Goal: Task Accomplishment & Management: Manage account settings

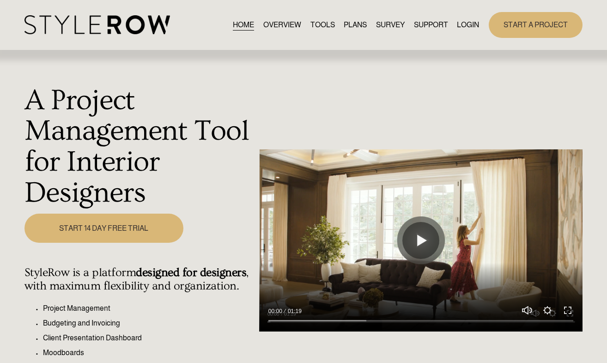
click at [462, 26] on link "LOGIN" at bounding box center [468, 24] width 22 height 12
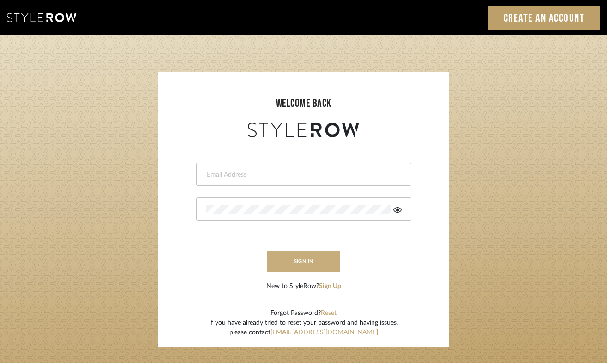
type input "felicia@onyxandoakinteriors.com"
click at [290, 263] on button "sign in" at bounding box center [304, 261] width 74 height 22
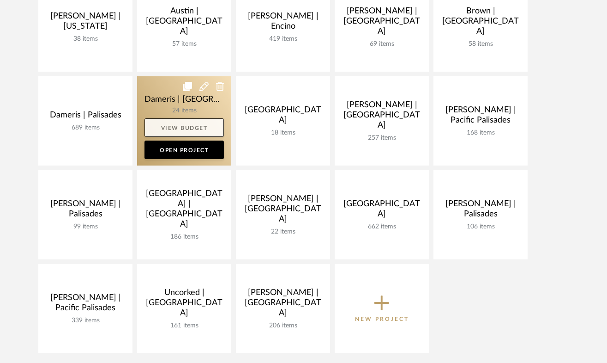
scroll to position [230, 0]
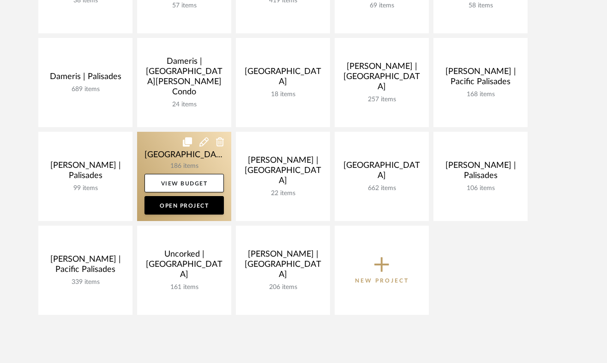
click at [184, 158] on link at bounding box center [184, 176] width 94 height 89
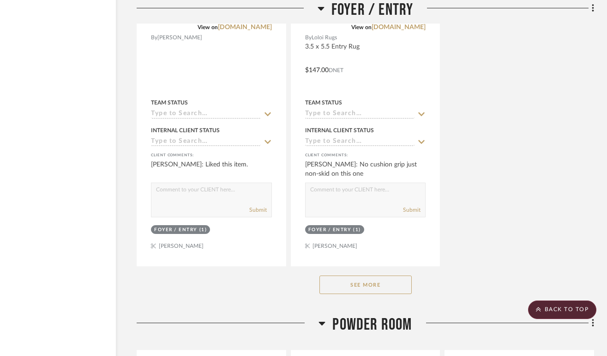
scroll to position [3908, 58]
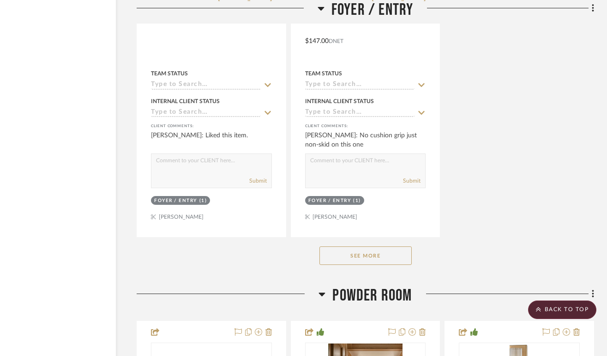
click at [368, 249] on button "See More" at bounding box center [366, 255] width 92 height 18
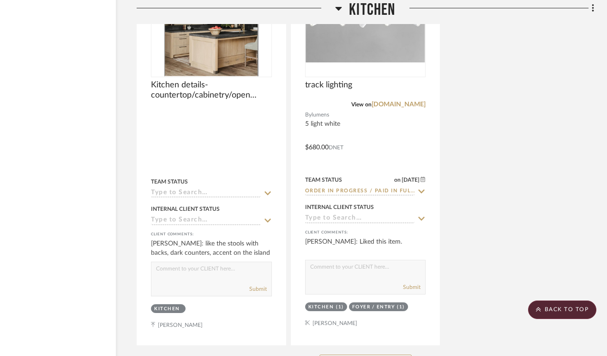
scroll to position [6910, 58]
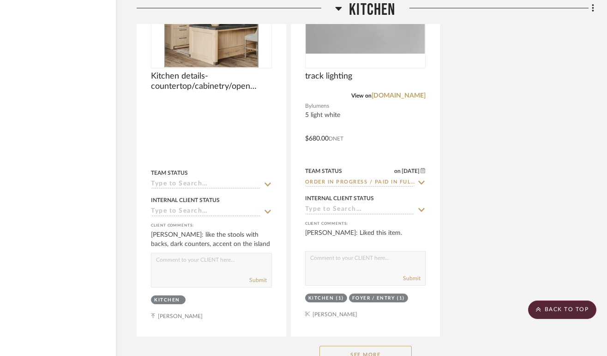
click at [364, 346] on button "See More" at bounding box center [366, 355] width 92 height 18
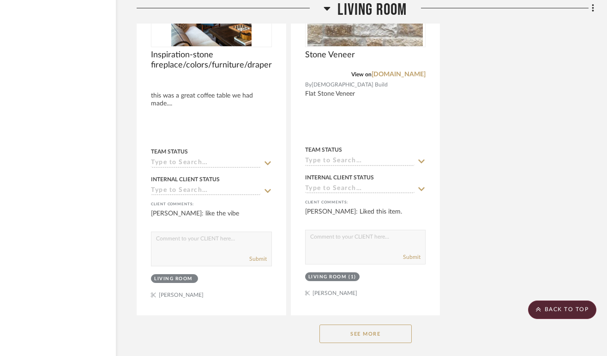
scroll to position [10019, 58]
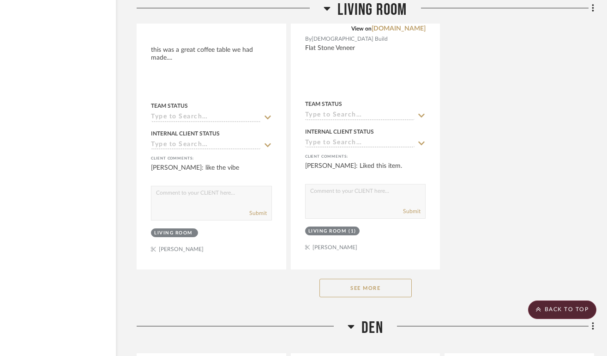
click at [389, 279] on button "See More" at bounding box center [366, 288] width 92 height 18
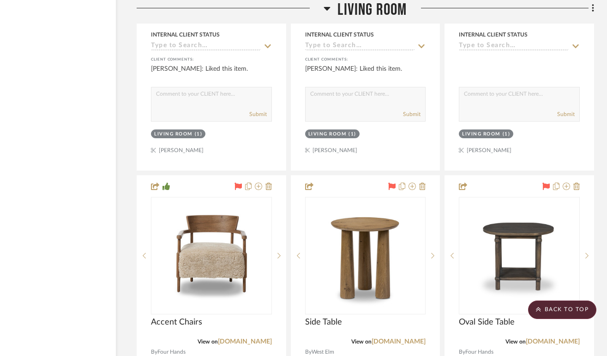
scroll to position [10975, 58]
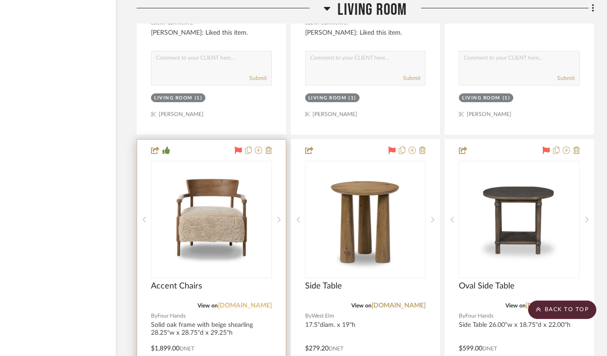
click at [254, 302] on link "fourhands.com" at bounding box center [245, 305] width 54 height 6
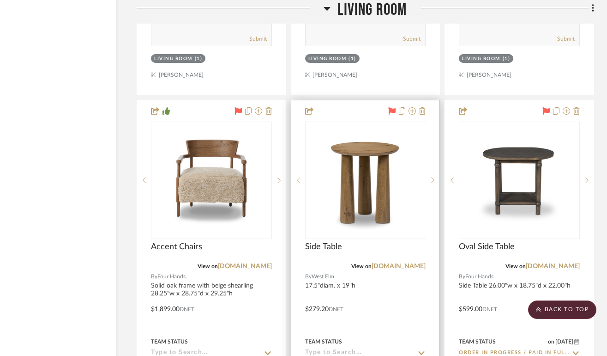
scroll to position [11026, 58]
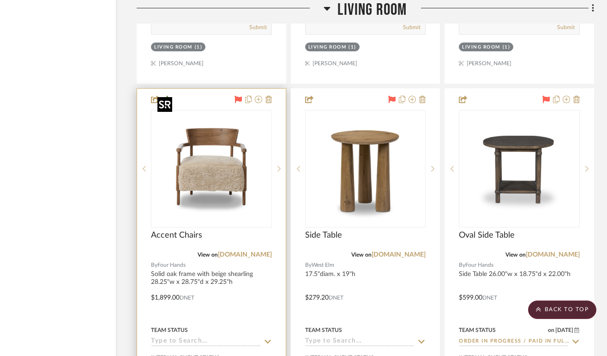
click at [218, 145] on img "0" at bounding box center [211, 168] width 115 height 115
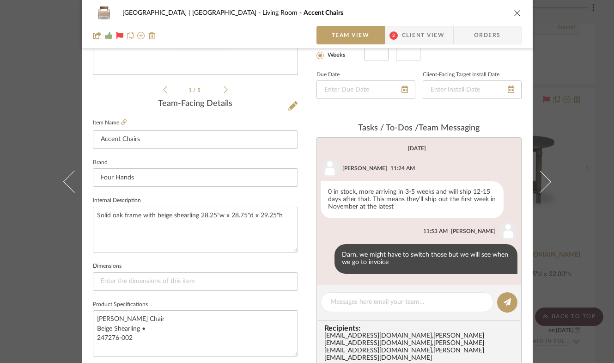
scroll to position [188, 0]
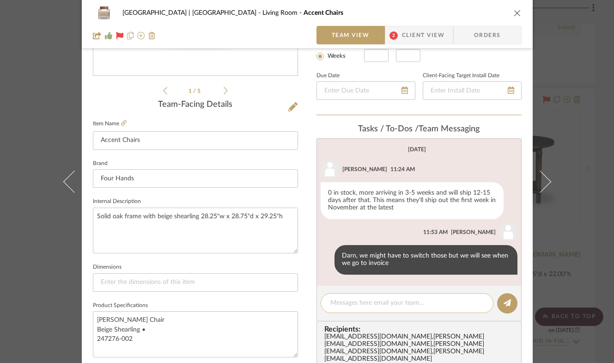
click at [365, 302] on textarea at bounding box center [406, 303] width 153 height 10
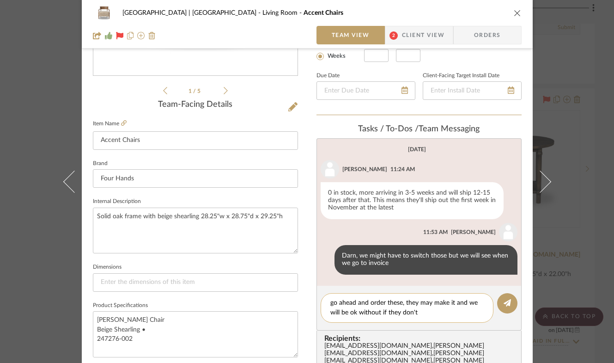
click at [429, 302] on textarea "go ahead and order these, they may make it and we will be ok without if they do…" at bounding box center [406, 307] width 153 height 19
type textarea "go ahead and order these, they may just make it and we will be ok without if th…"
click at [503, 304] on icon at bounding box center [506, 302] width 7 height 7
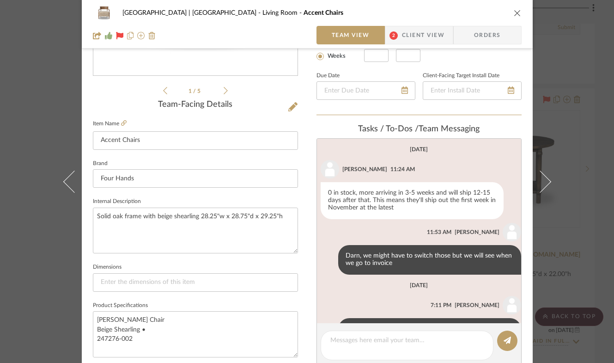
scroll to position [36, 0]
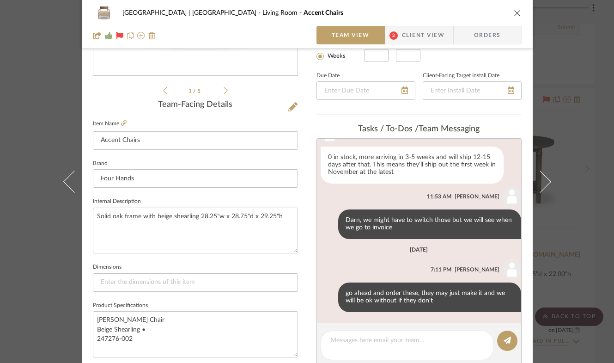
click at [514, 11] on icon "close" at bounding box center [517, 12] width 7 height 7
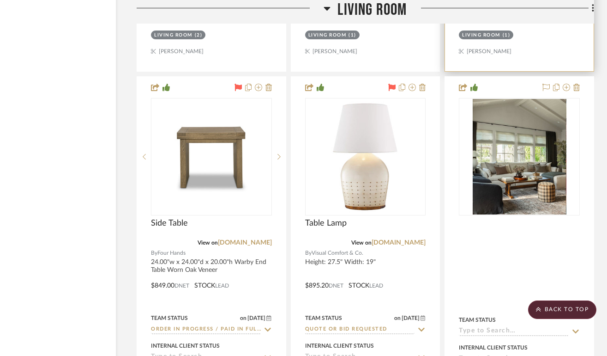
scroll to position [11473, 58]
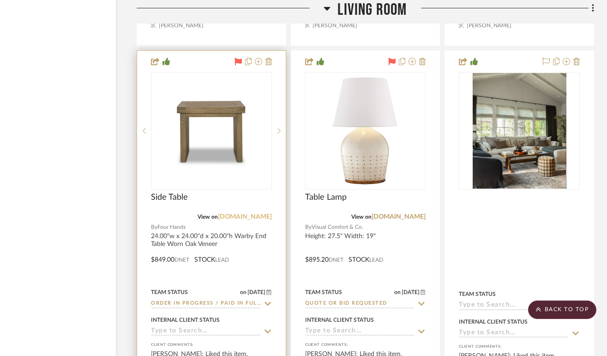
click at [257, 213] on link "[DOMAIN_NAME]" at bounding box center [245, 216] width 54 height 6
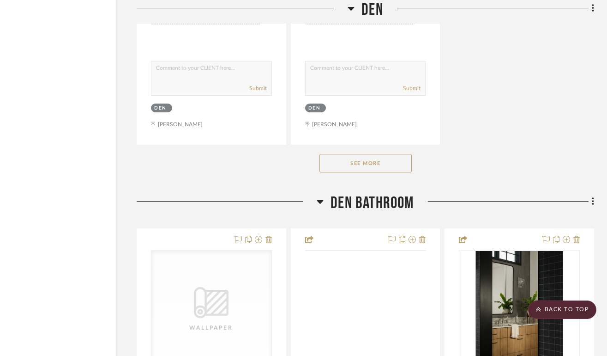
scroll to position [14338, 58]
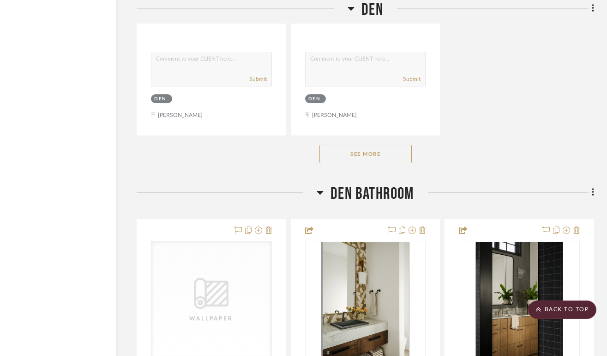
click at [377, 145] on button "See More" at bounding box center [366, 154] width 92 height 18
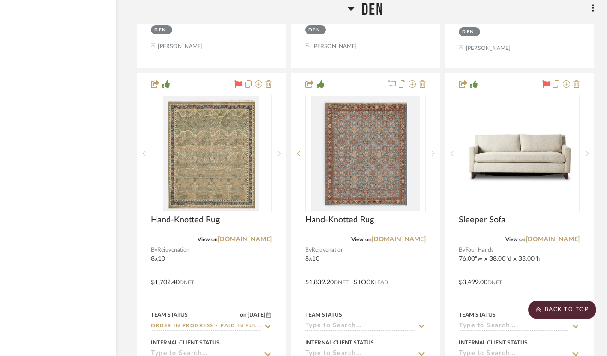
scroll to position [14419, 58]
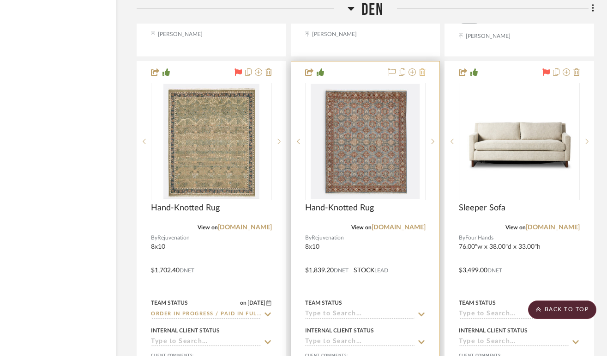
click at [424, 68] on icon at bounding box center [422, 71] width 6 height 7
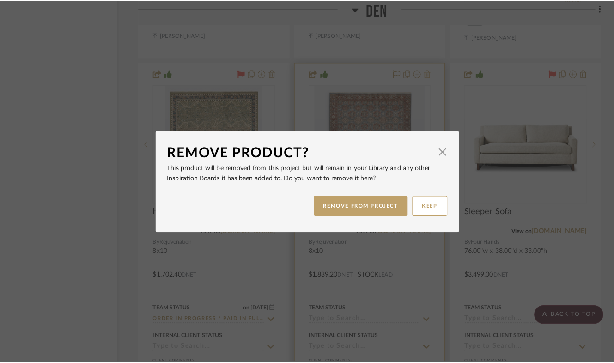
scroll to position [0, 0]
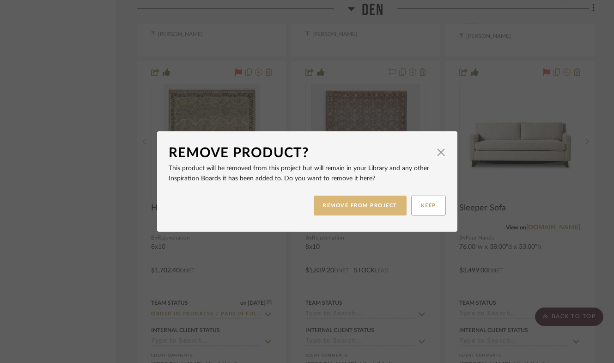
click at [350, 200] on button "REMOVE FROM PROJECT" at bounding box center [360, 205] width 93 height 20
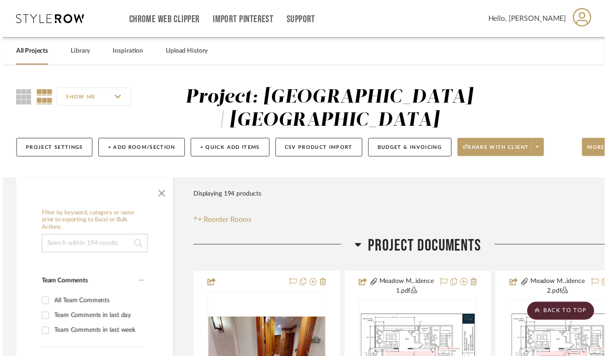
scroll to position [14419, 58]
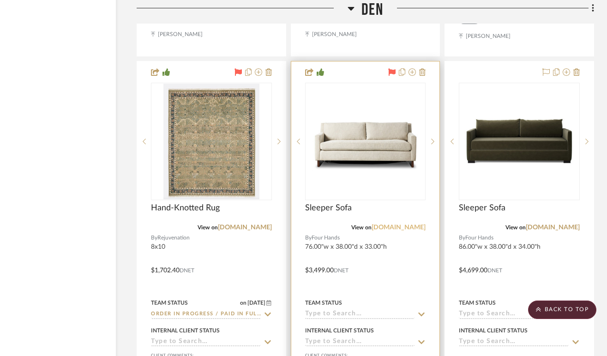
click at [412, 224] on link "[DOMAIN_NAME]" at bounding box center [399, 227] width 54 height 6
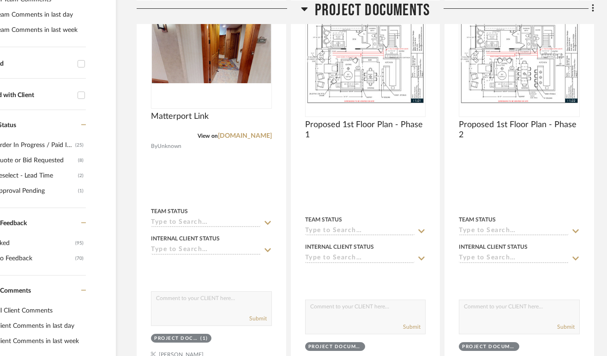
scroll to position [283, 58]
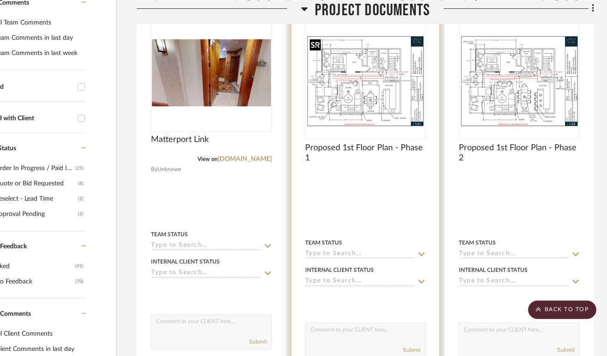
click at [362, 86] on img "0" at bounding box center [365, 81] width 119 height 92
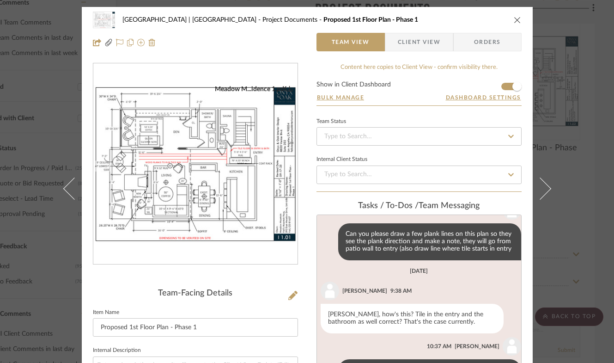
scroll to position [175, 0]
click at [183, 138] on img "0" at bounding box center [195, 164] width 204 height 158
click at [513, 19] on button "close" at bounding box center [517, 20] width 8 height 8
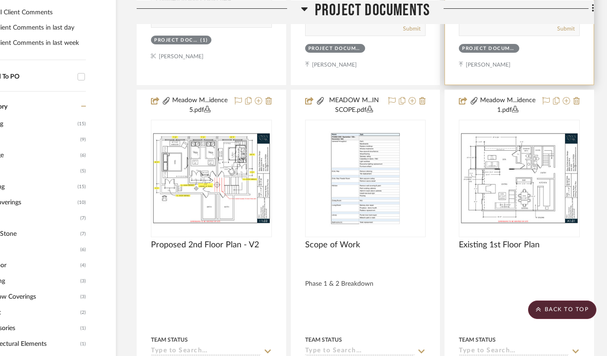
scroll to position [759, 58]
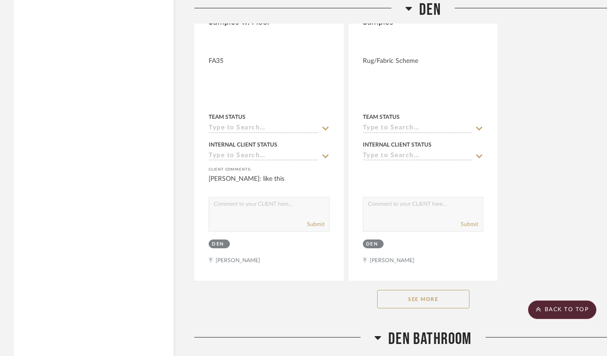
scroll to position [10107, 0]
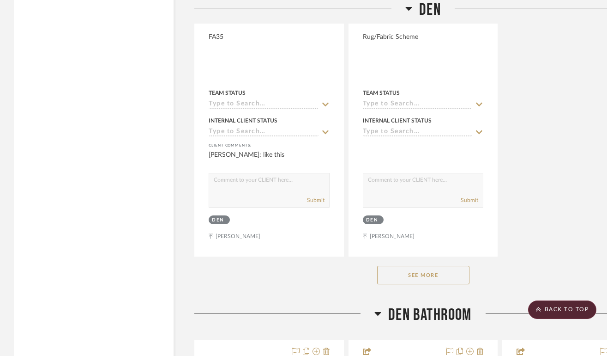
click at [438, 266] on button "See More" at bounding box center [423, 275] width 92 height 18
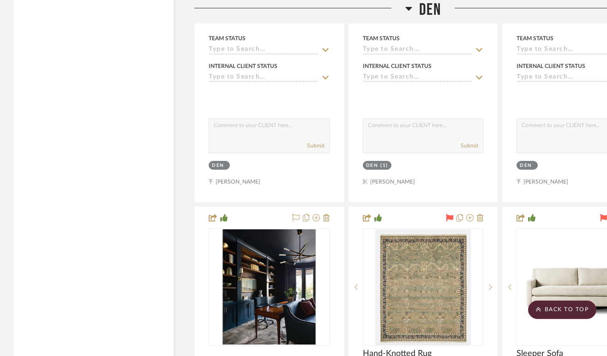
scroll to position [10221, 0]
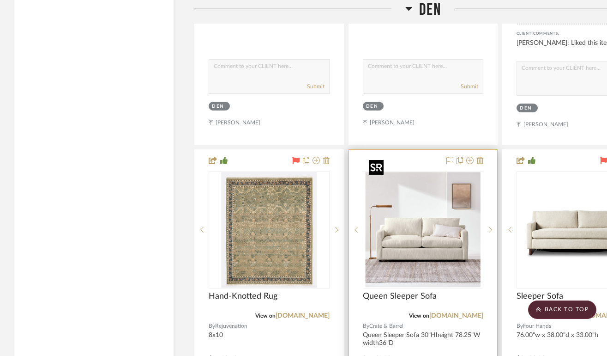
click at [430, 214] on img "0" at bounding box center [422, 229] width 115 height 115
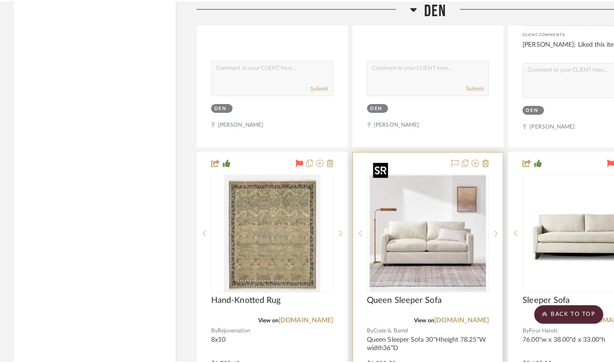
scroll to position [0, 0]
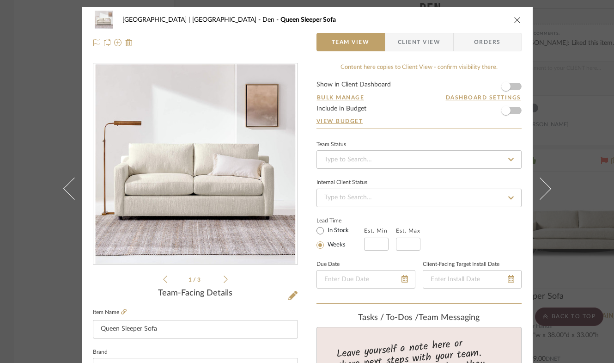
click at [410, 41] on span "Client View" at bounding box center [419, 42] width 42 height 18
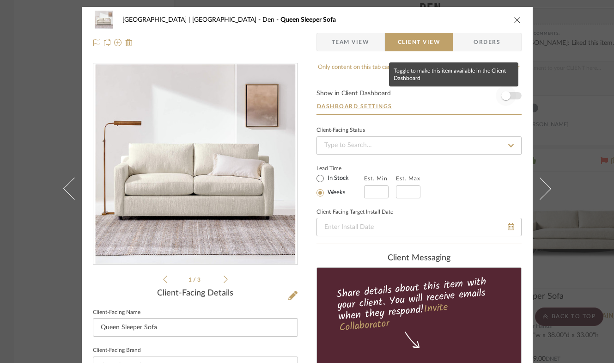
click at [503, 97] on span "button" at bounding box center [505, 95] width 9 height 9
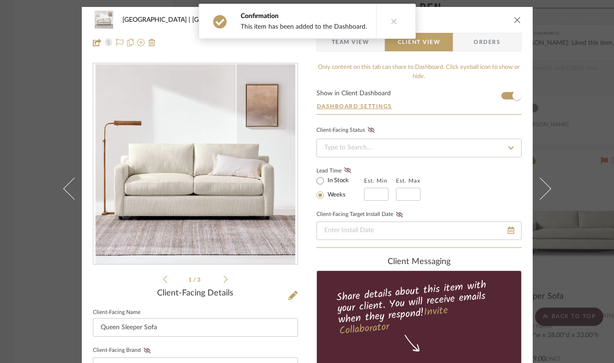
click at [514, 16] on icon "close" at bounding box center [517, 19] width 7 height 7
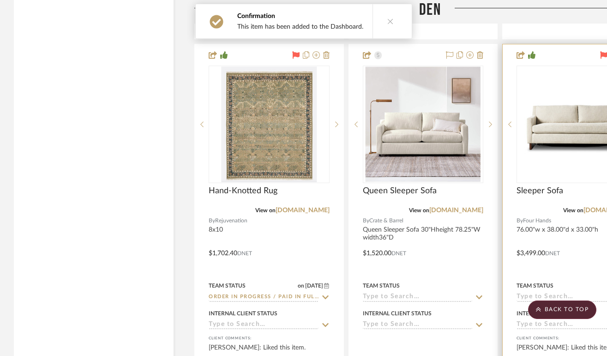
scroll to position [10348, 0]
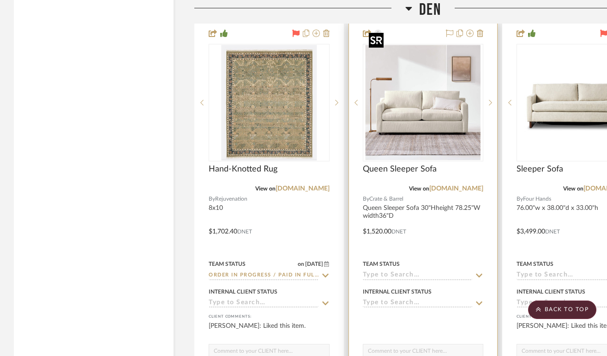
click at [419, 103] on img "0" at bounding box center [422, 102] width 115 height 115
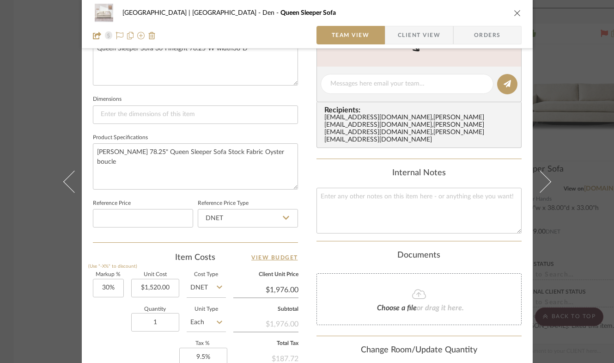
scroll to position [360, 0]
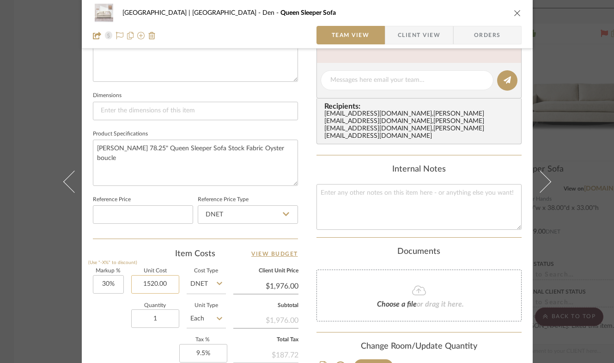
click at [150, 281] on input "1520.00" at bounding box center [155, 284] width 48 height 18
type input "$1,900.00"
click at [110, 312] on div "Quantity 1 Unit Type Each" at bounding box center [159, 319] width 133 height 33
type input "$2,470.00"
click at [514, 13] on icon "close" at bounding box center [517, 12] width 7 height 7
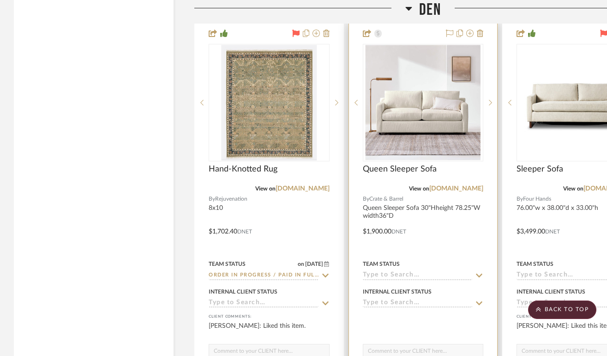
scroll to position [10366, 0]
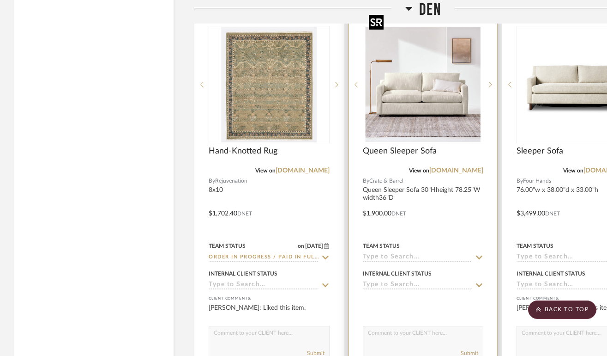
click at [431, 63] on img "0" at bounding box center [422, 84] width 115 height 115
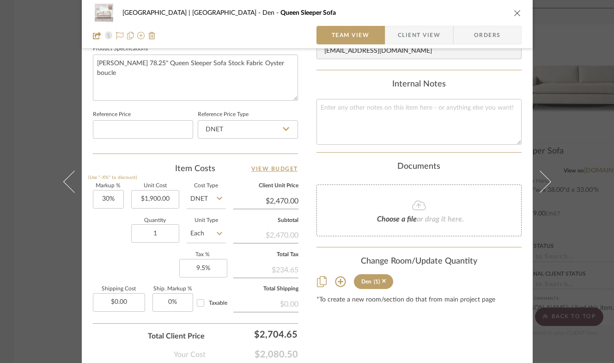
scroll to position [496, 0]
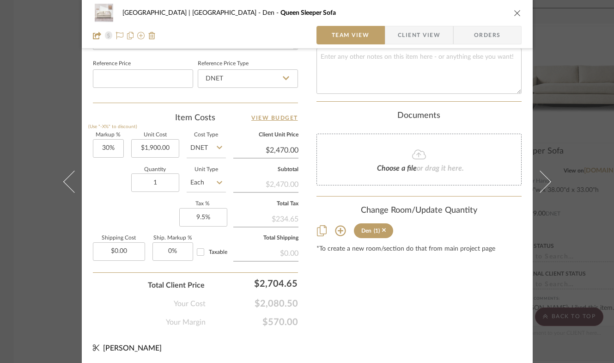
click at [515, 11] on icon "close" at bounding box center [517, 12] width 7 height 7
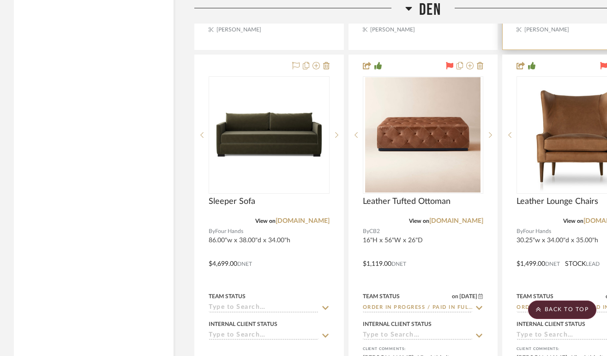
scroll to position [10724, 0]
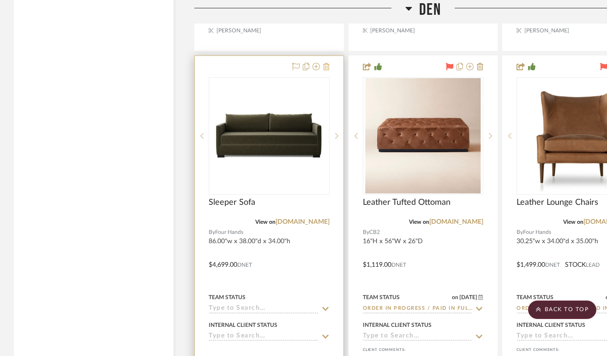
click at [326, 63] on icon at bounding box center [326, 66] width 6 height 7
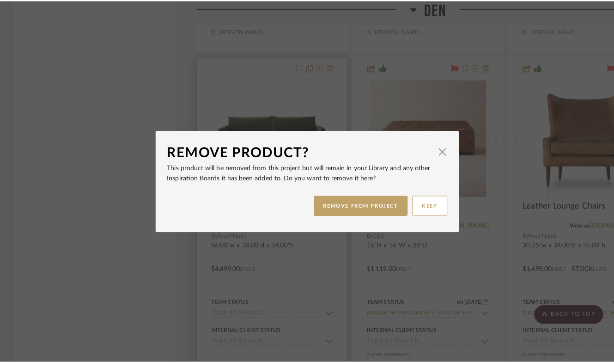
scroll to position [0, 0]
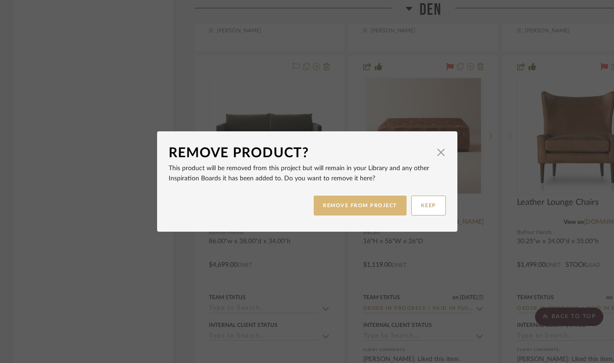
click at [363, 211] on button "REMOVE FROM PROJECT" at bounding box center [360, 205] width 93 height 20
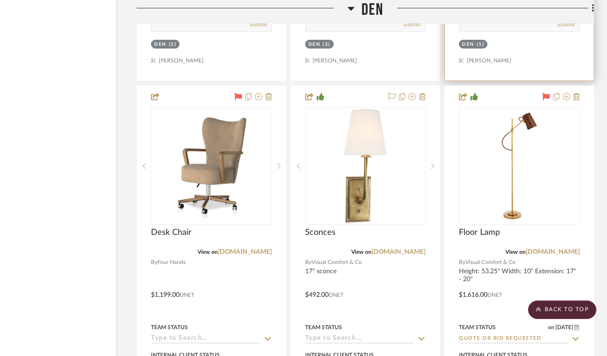
scroll to position [11153, 58]
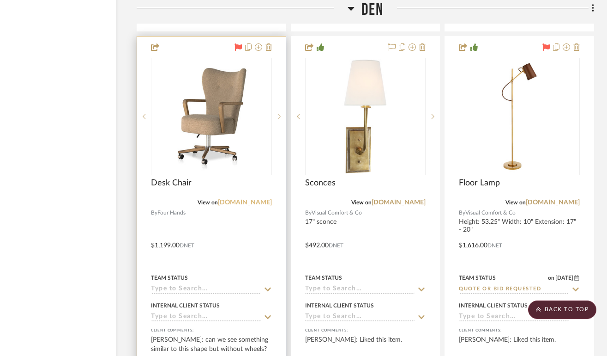
click at [263, 199] on link "[DOMAIN_NAME]" at bounding box center [245, 202] width 54 height 6
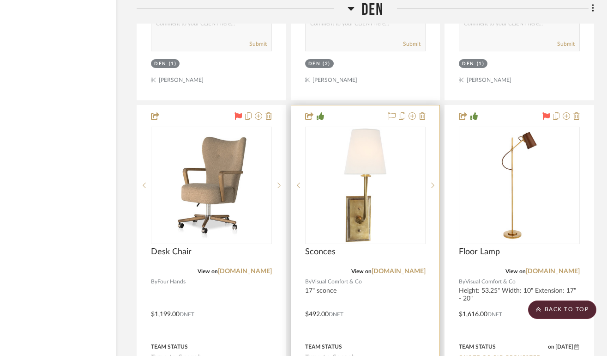
scroll to position [11081, 58]
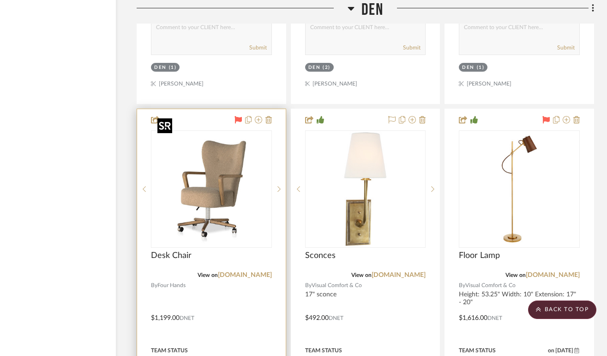
click at [246, 207] on img "0" at bounding box center [211, 188] width 115 height 115
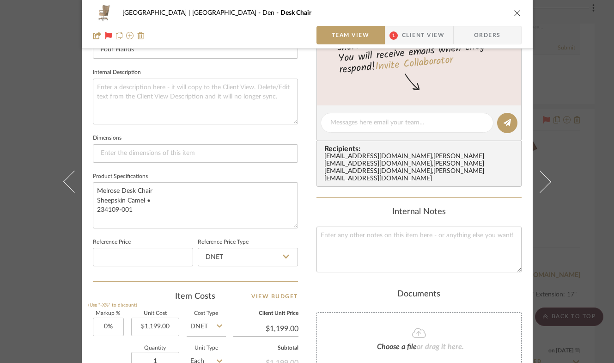
scroll to position [334, 0]
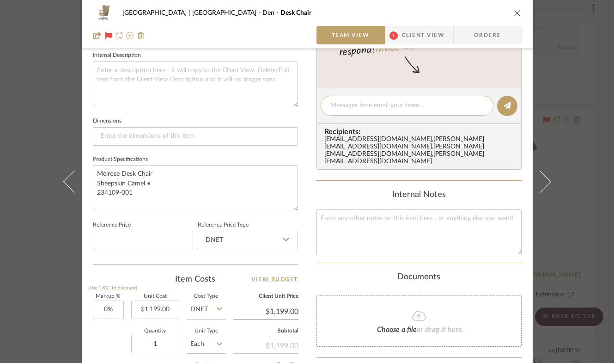
click at [380, 98] on div at bounding box center [407, 106] width 173 height 20
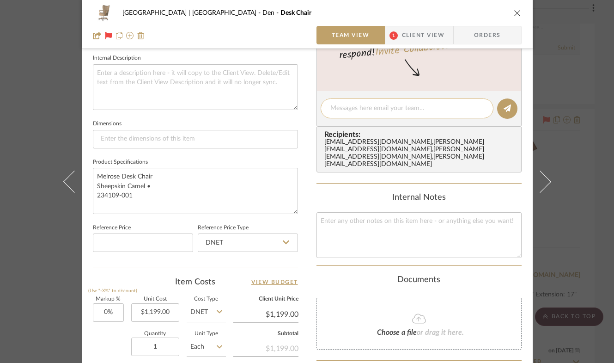
click at [381, 100] on div at bounding box center [407, 108] width 173 height 20
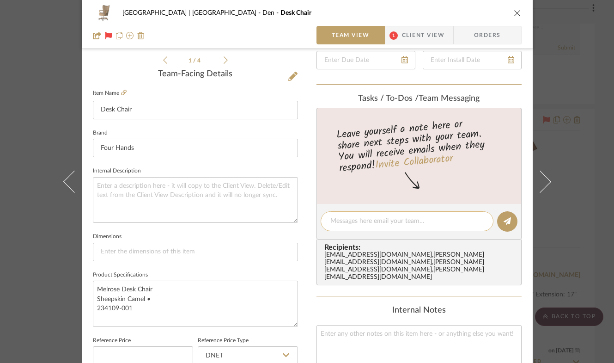
scroll to position [219, 0]
click at [383, 217] on textarea at bounding box center [406, 221] width 153 height 10
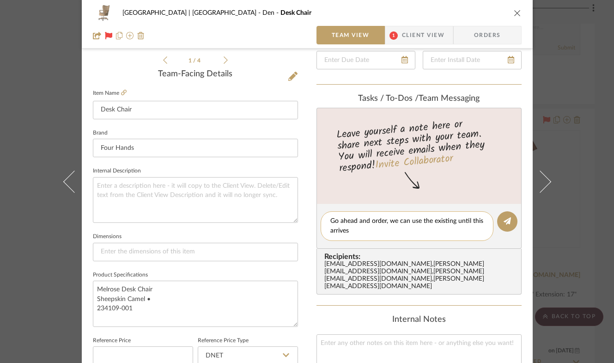
click at [454, 222] on textarea "Go ahead and order, we can use the existing until this arrives" at bounding box center [406, 225] width 153 height 19
type textarea "Go ahead and order, we can use the existing if needed until this arrives"
click at [506, 220] on icon at bounding box center [506, 220] width 7 height 7
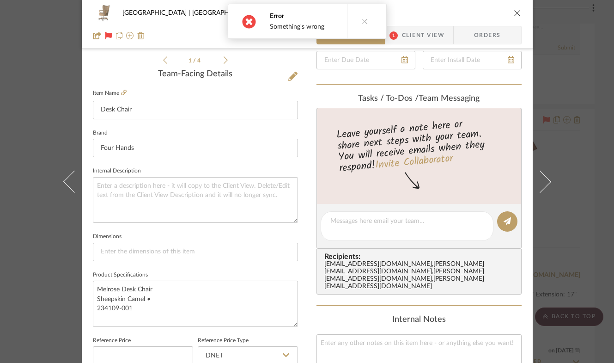
click at [516, 14] on icon "close" at bounding box center [517, 12] width 7 height 7
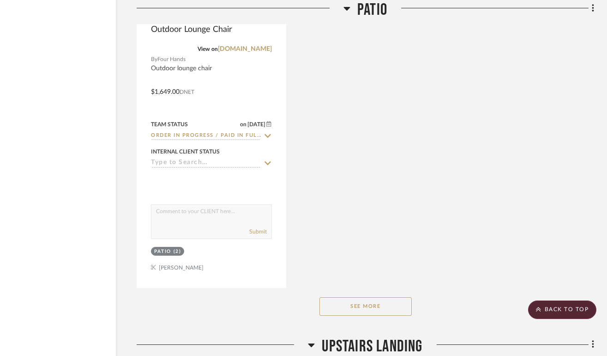
scroll to position [14376, 58]
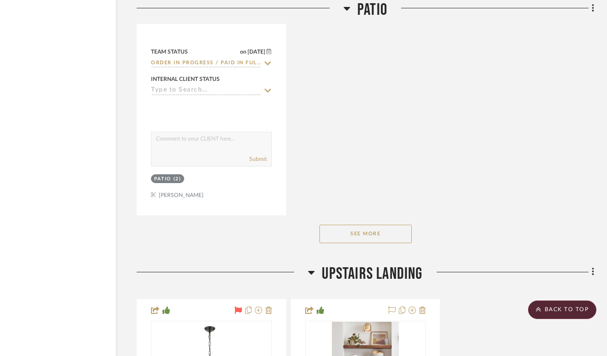
click at [362, 224] on button "See More" at bounding box center [366, 233] width 92 height 18
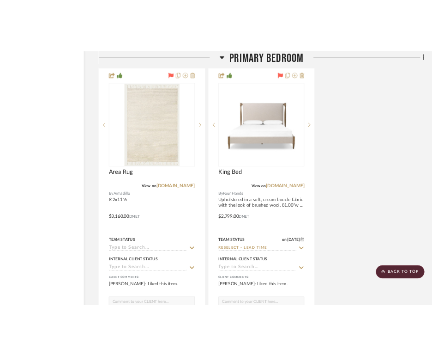
scroll to position [15934, 56]
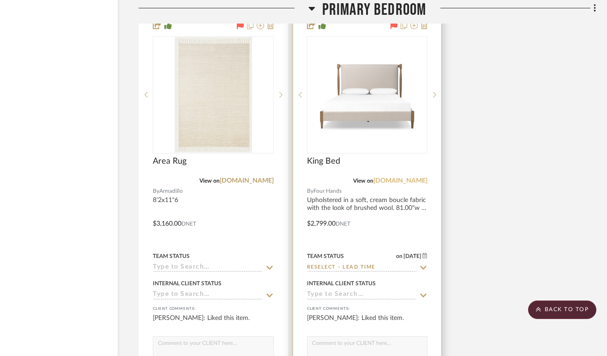
click at [403, 177] on link "[DOMAIN_NAME]" at bounding box center [401, 180] width 54 height 6
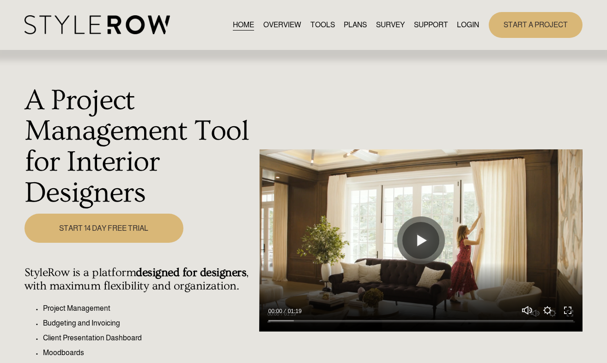
click at [457, 23] on link "LOGIN" at bounding box center [468, 24] width 22 height 12
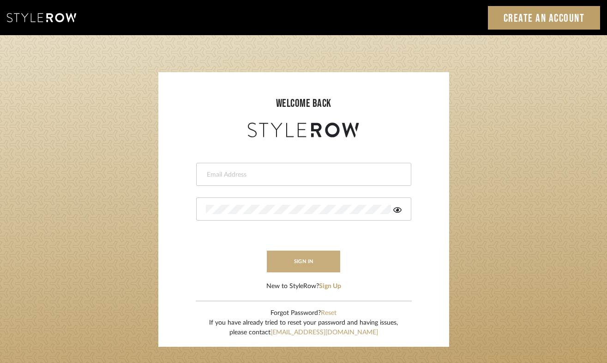
type input "[PERSON_NAME][EMAIL_ADDRESS][DOMAIN_NAME]"
click at [304, 260] on button "sign in" at bounding box center [304, 261] width 74 height 22
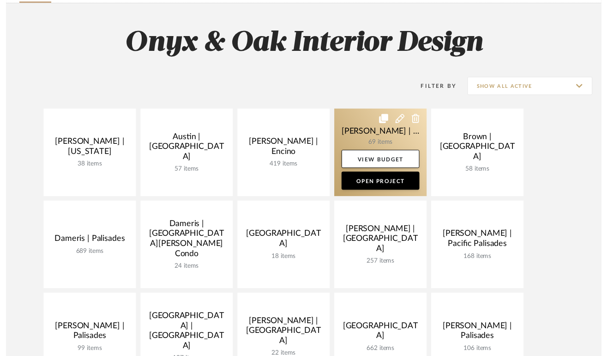
scroll to position [78, 0]
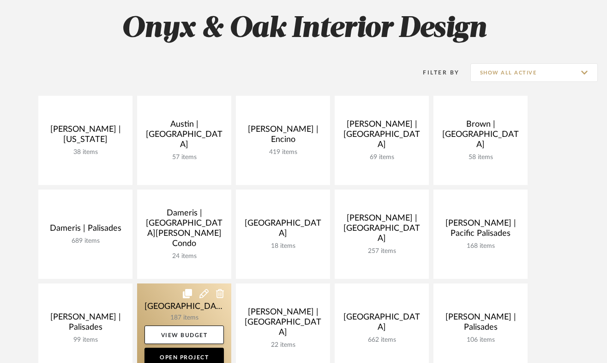
click at [165, 311] on link at bounding box center [184, 327] width 94 height 89
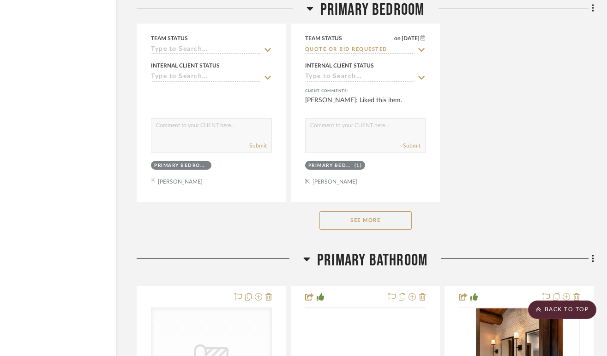
scroll to position [14106, 58]
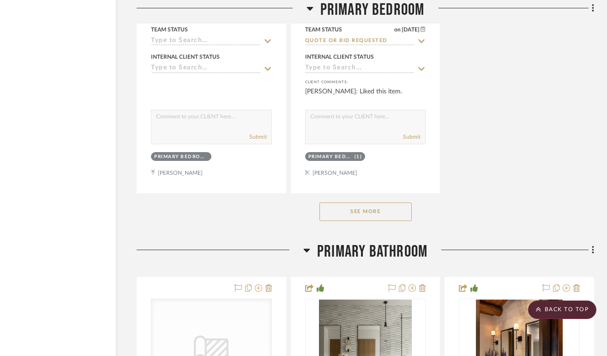
click at [399, 202] on button "See More" at bounding box center [366, 211] width 92 height 18
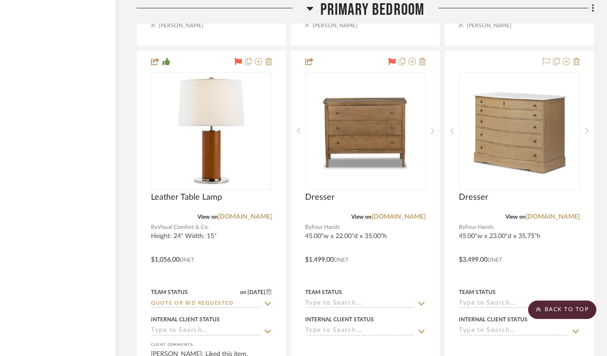
scroll to position [14661, 58]
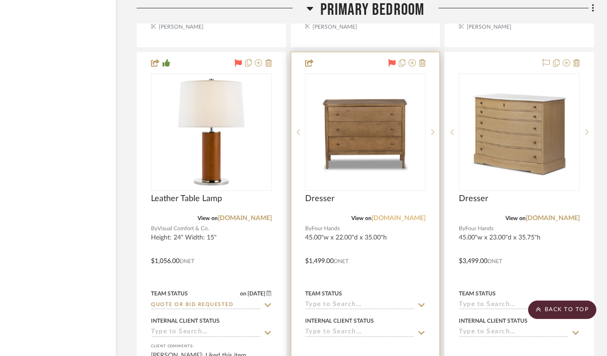
click at [401, 215] on link "[DOMAIN_NAME]" at bounding box center [399, 218] width 54 height 6
